Goal: Information Seeking & Learning: Learn about a topic

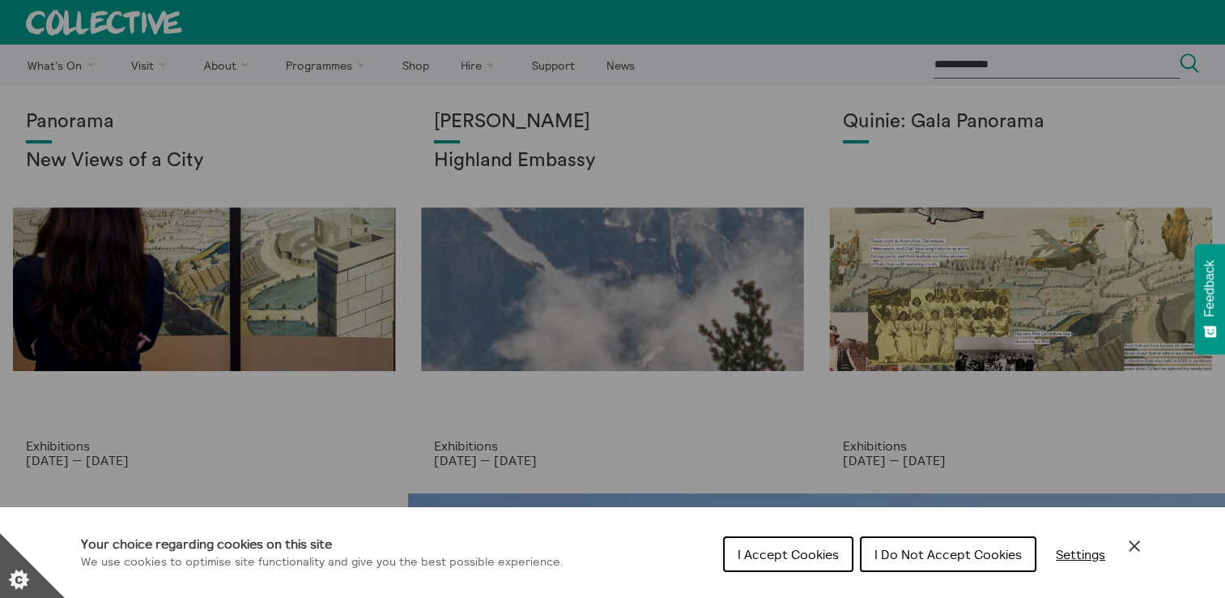
click at [775, 546] on span "I Accept Cookies" at bounding box center [788, 554] width 101 height 16
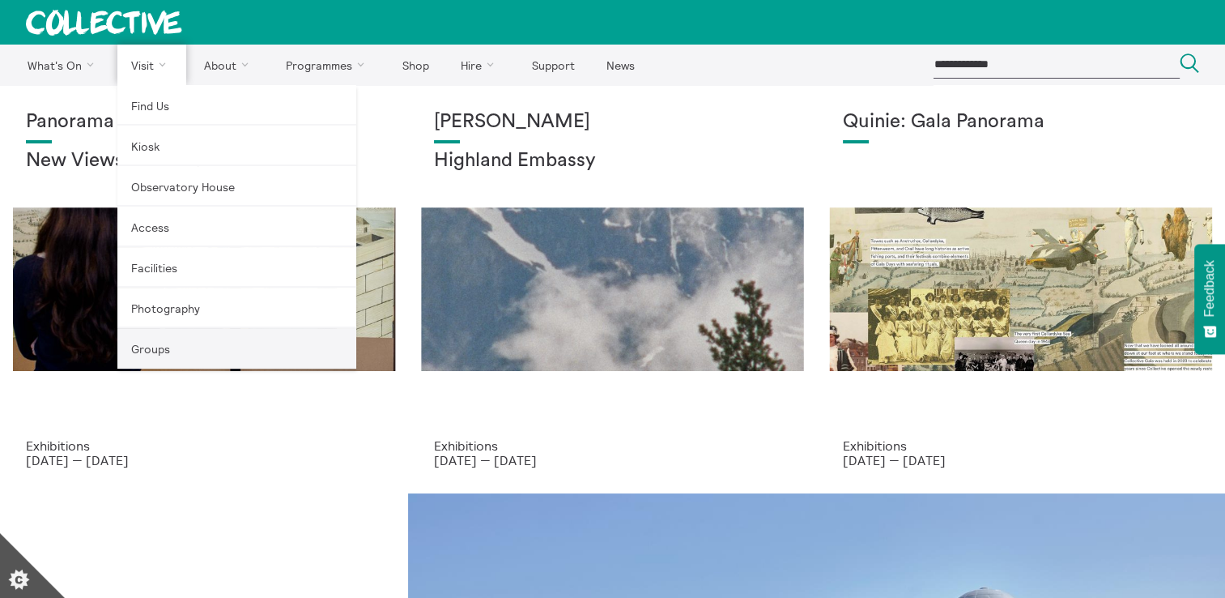
click at [149, 360] on link "Groups" at bounding box center [236, 348] width 239 height 40
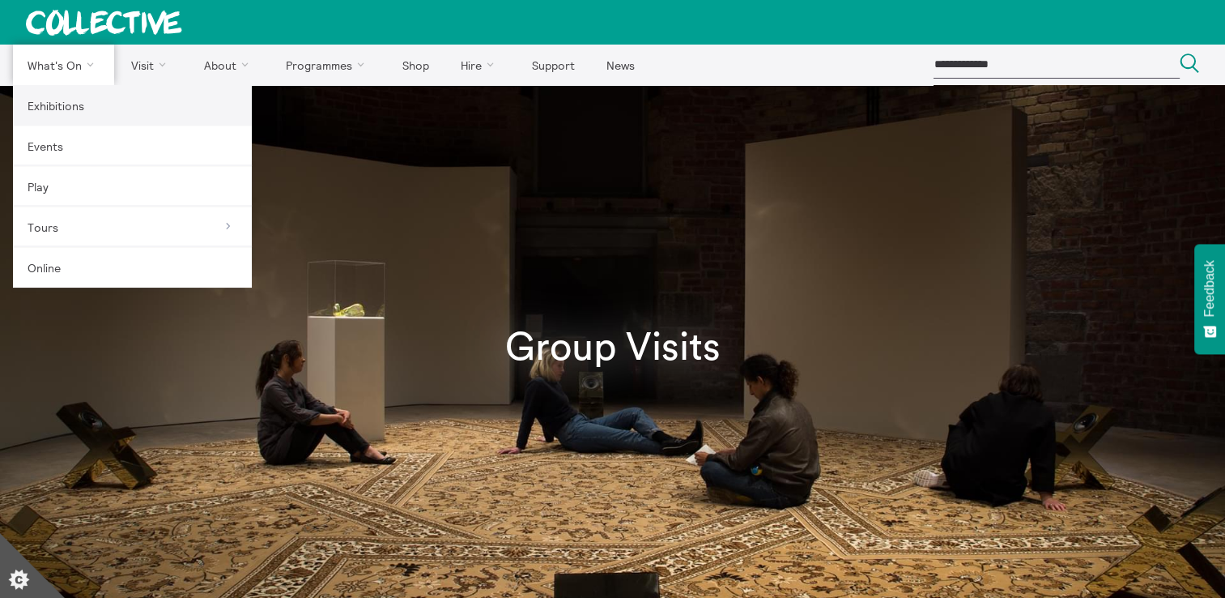
click at [69, 105] on link "Exhibitions" at bounding box center [132, 105] width 239 height 40
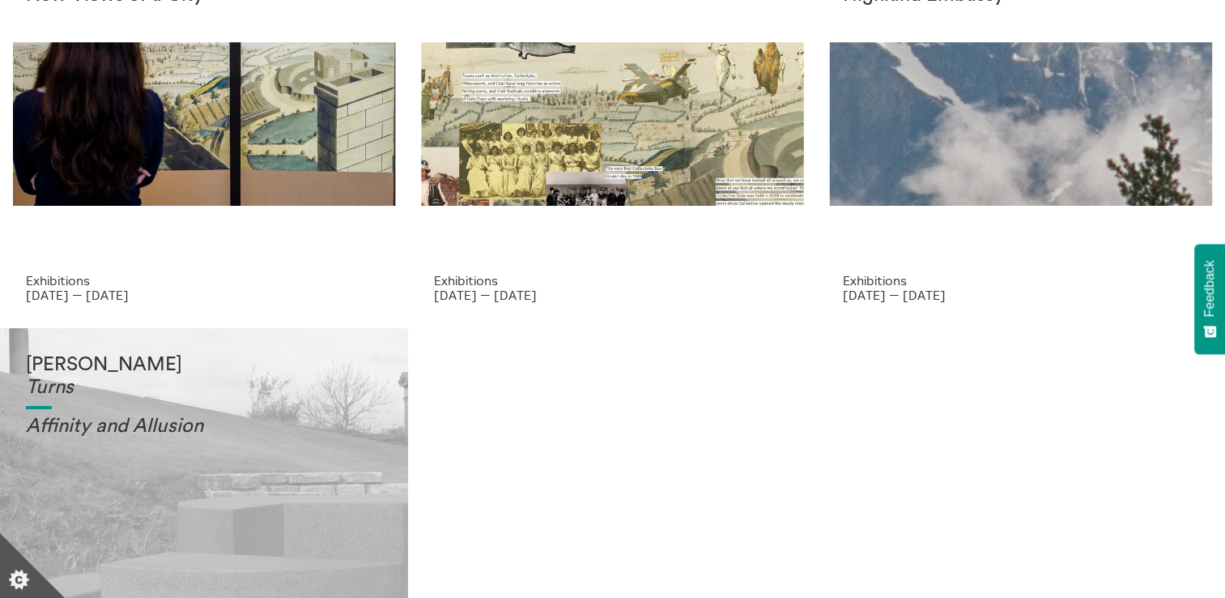
scroll to position [162, 0]
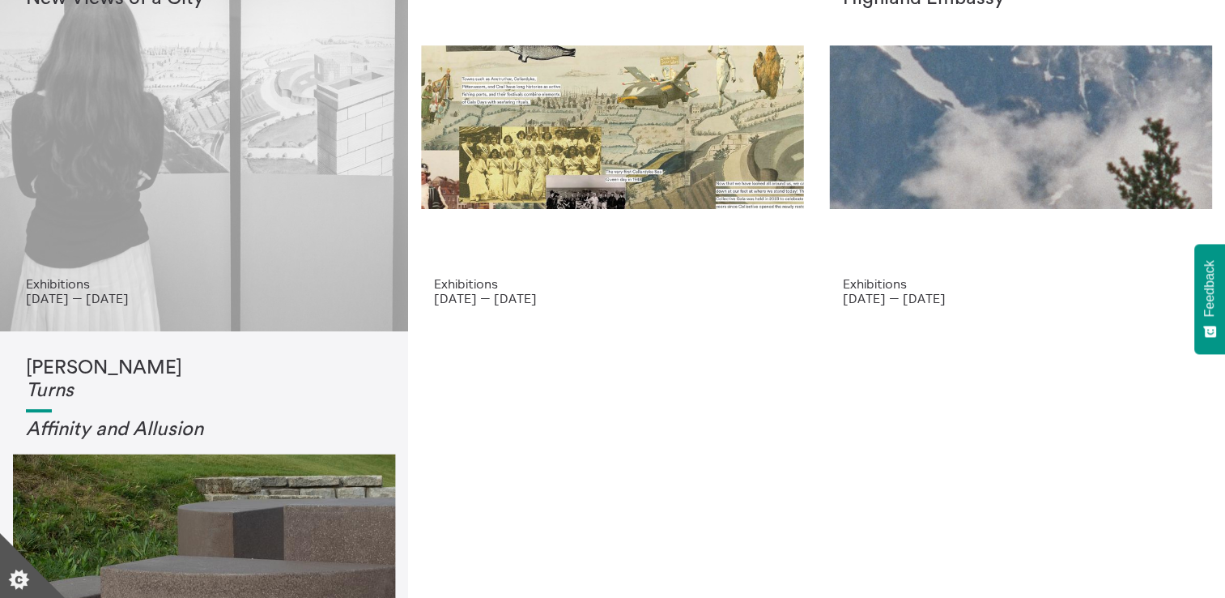
click at [223, 215] on div "Panorama New Views of a City" at bounding box center [204, 112] width 356 height 327
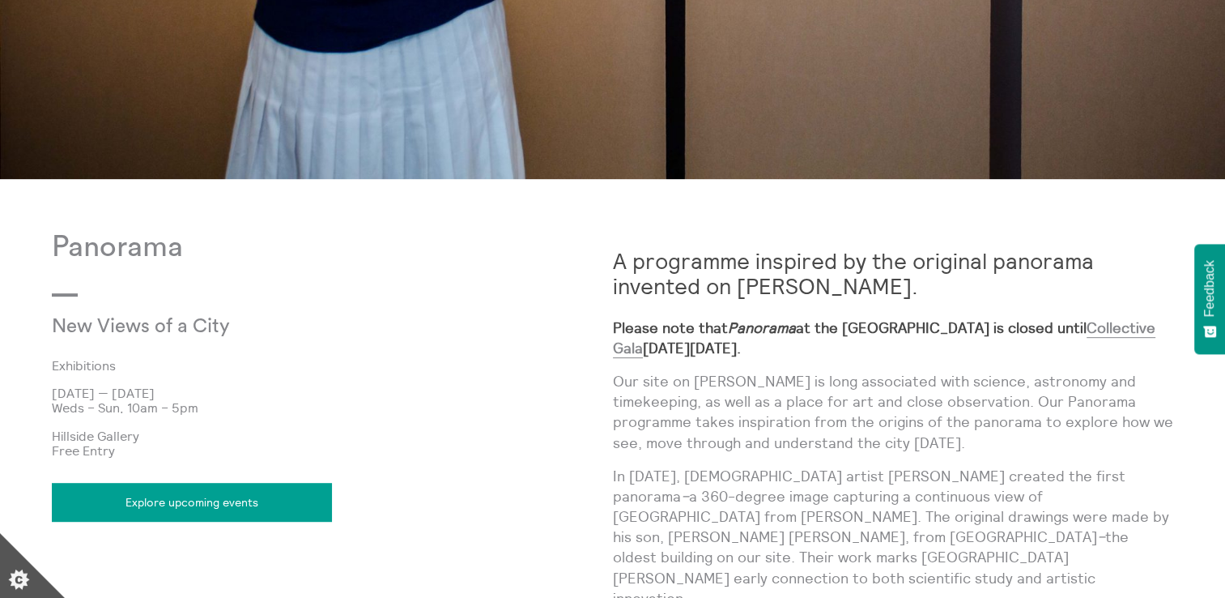
scroll to position [810, 0]
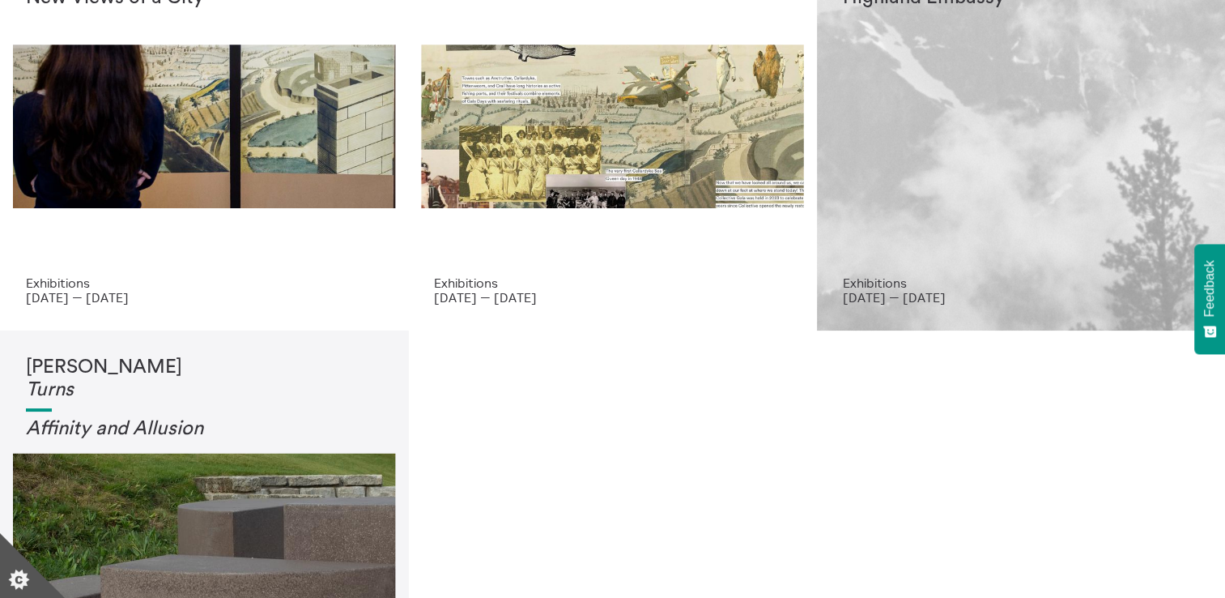
click at [991, 190] on div "Shen Xin Highland Embassy" at bounding box center [1021, 111] width 356 height 327
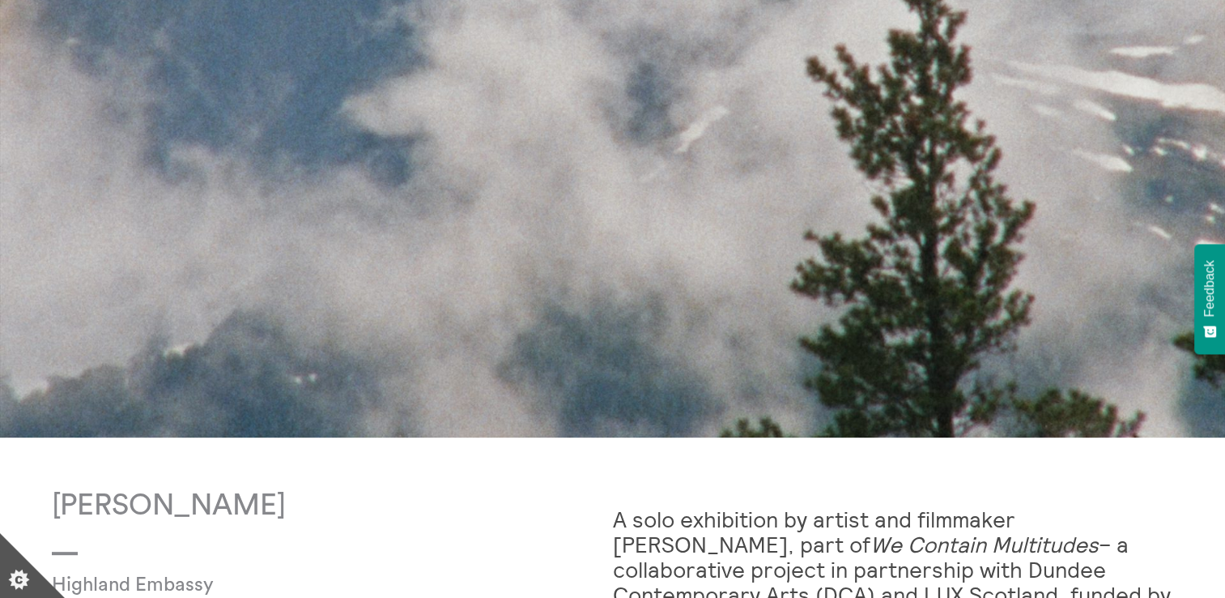
scroll to position [810, 0]
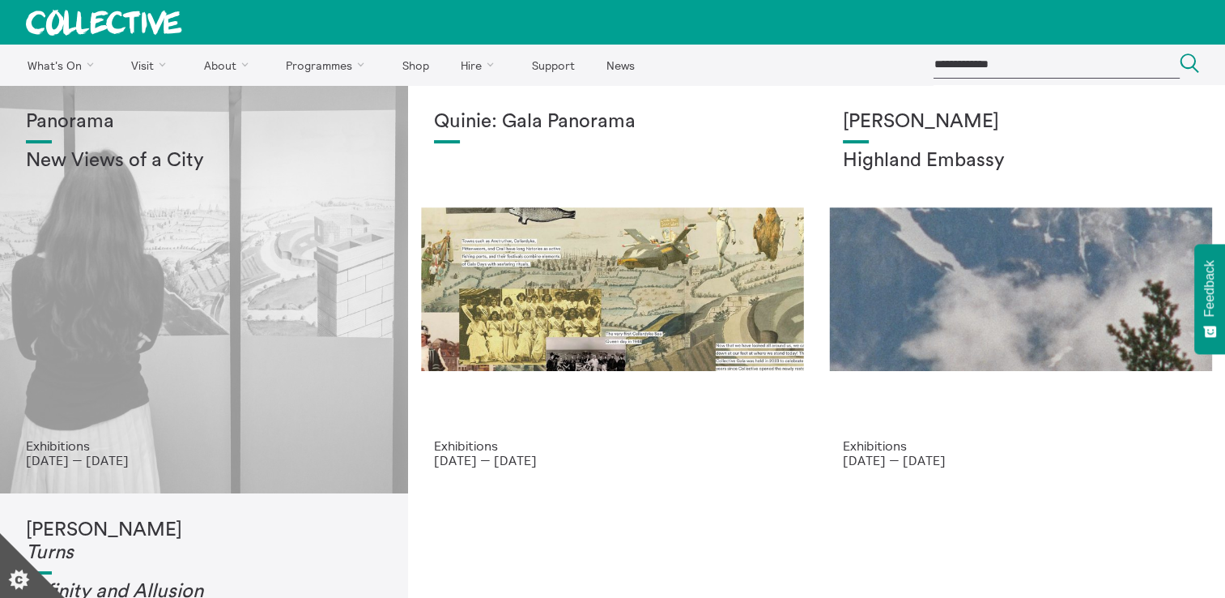
click at [236, 314] on div "Panorama New Views of a City" at bounding box center [204, 274] width 356 height 327
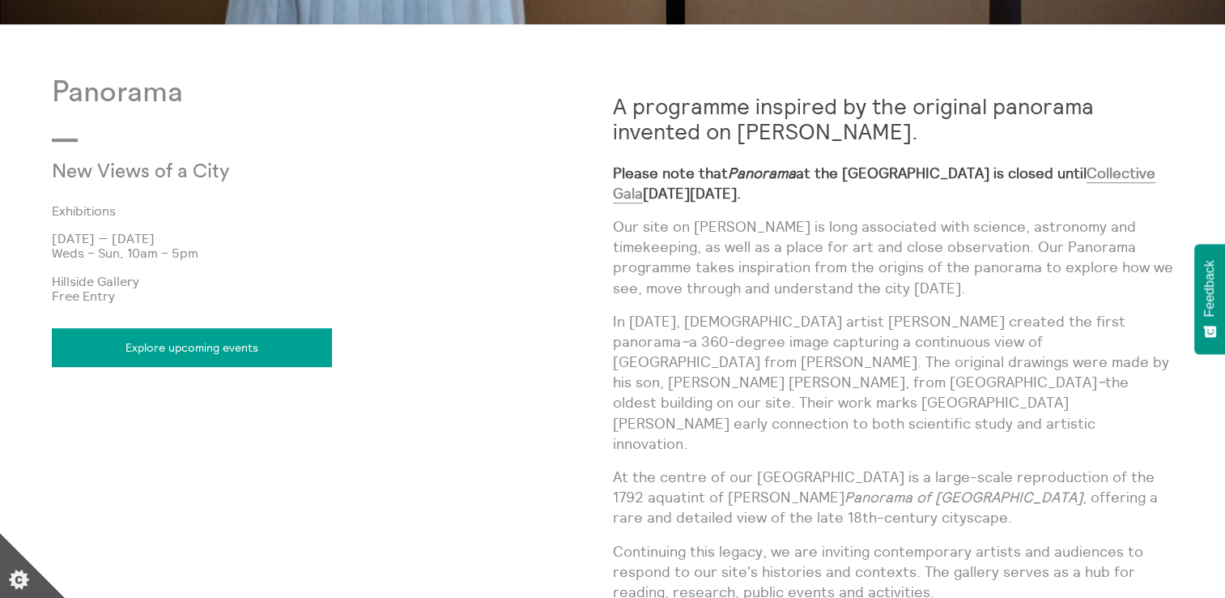
scroll to position [891, 0]
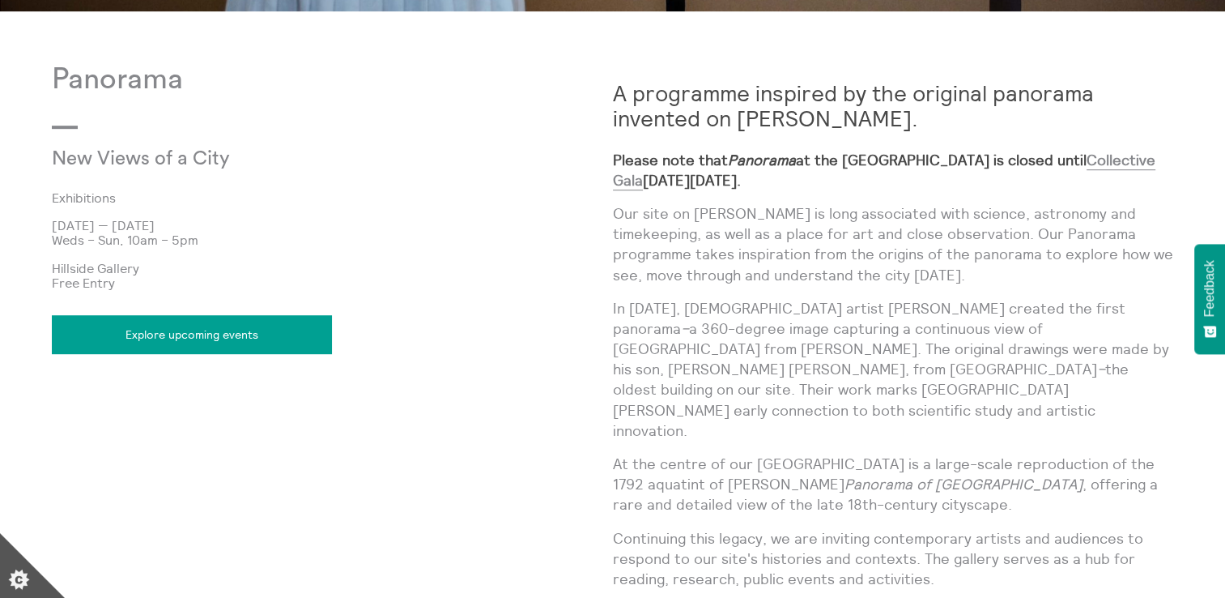
click at [256, 338] on link "Explore upcoming events" at bounding box center [192, 334] width 280 height 39
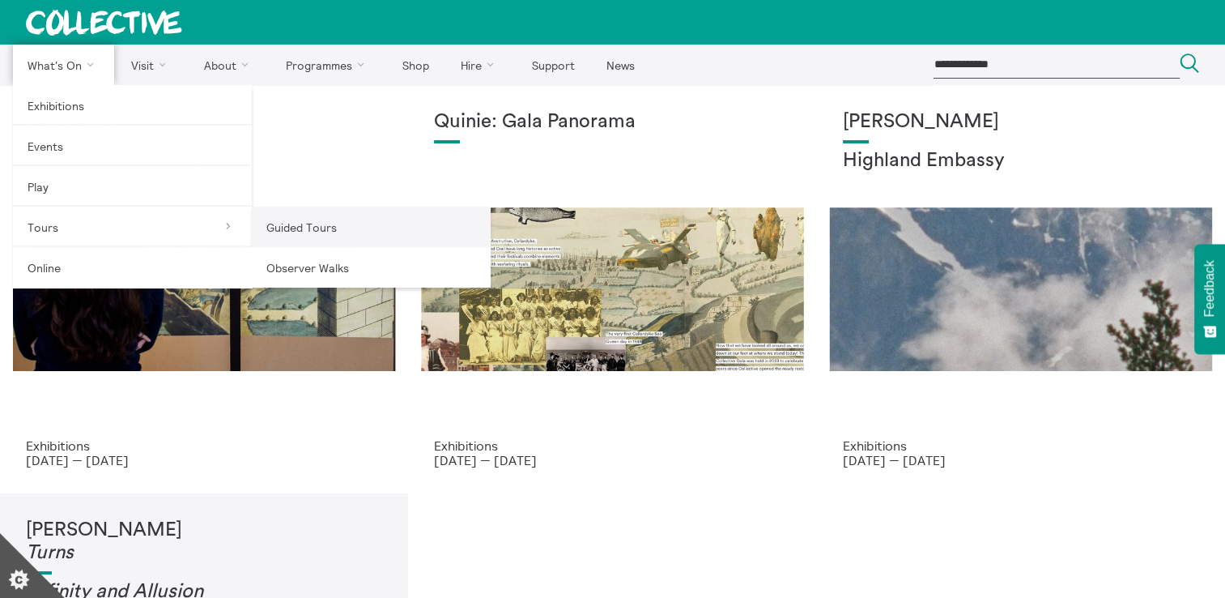
click at [330, 222] on link "Guided Tours" at bounding box center [371, 227] width 239 height 40
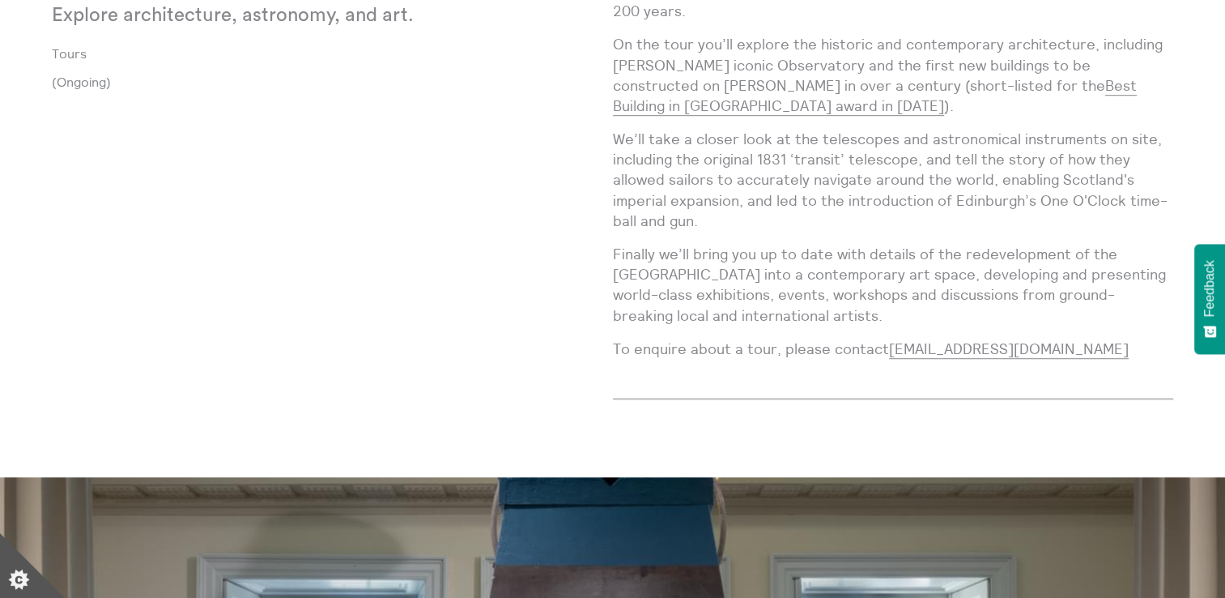
scroll to position [1025, 0]
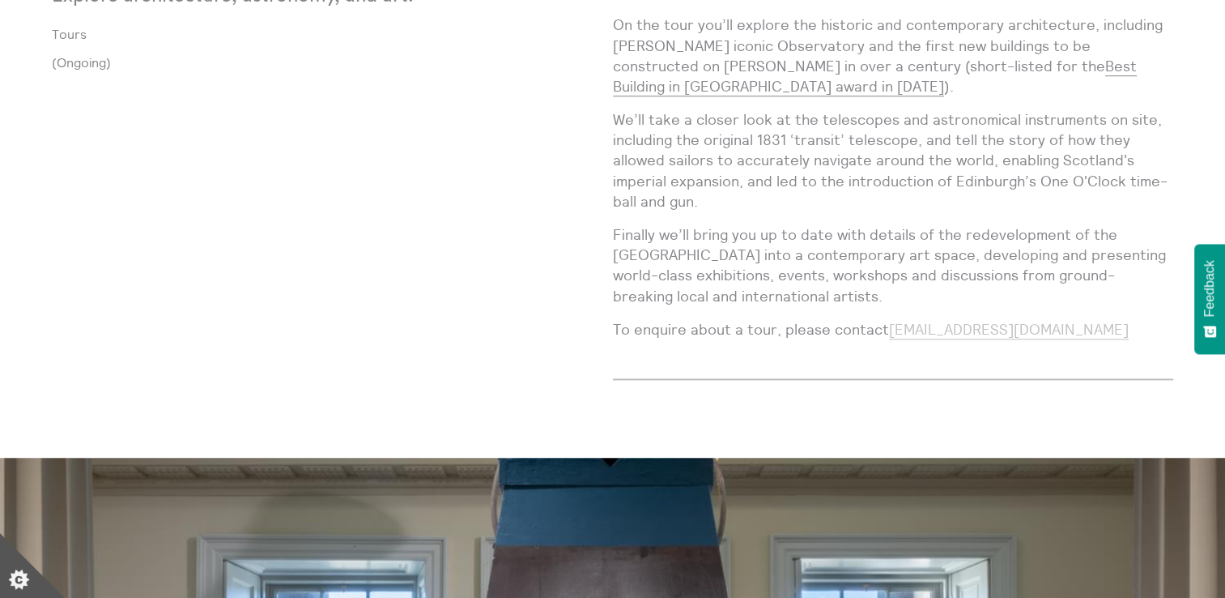
click at [978, 320] on link "[EMAIL_ADDRESS][DOMAIN_NAME]" at bounding box center [1009, 329] width 240 height 19
